Goal: Entertainment & Leisure: Consume media (video, audio)

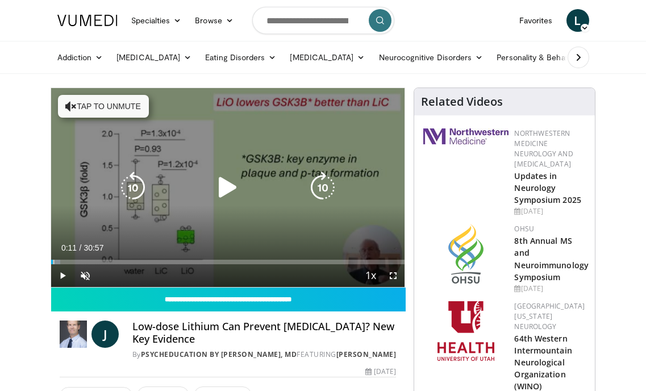
click at [223, 189] on icon "Video Player" at bounding box center [228, 188] width 32 height 32
click at [81, 102] on button "Tap to unmute" at bounding box center [103, 106] width 91 height 23
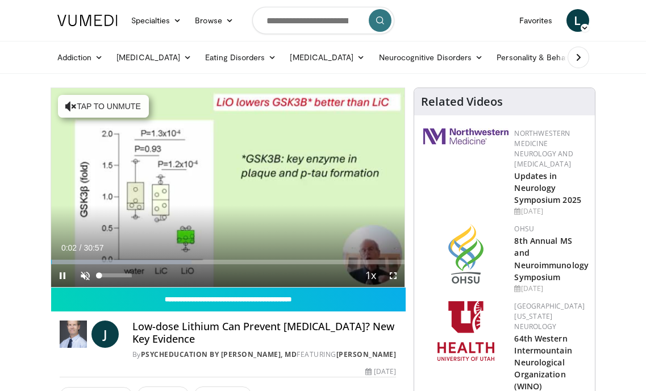
click at [82, 275] on span "Video Player" at bounding box center [85, 275] width 23 height 23
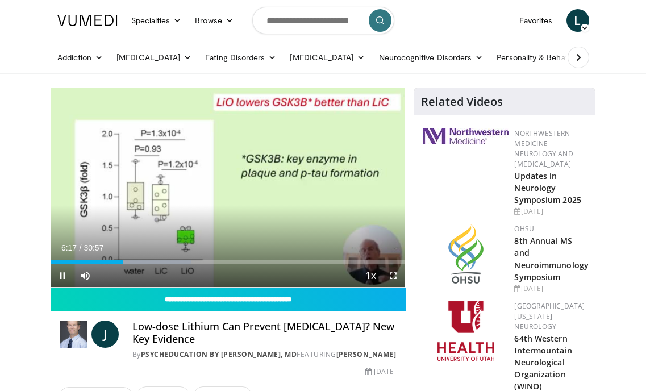
click at [62, 275] on span "Video Player" at bounding box center [62, 275] width 23 height 23
